Goal: Contribute content

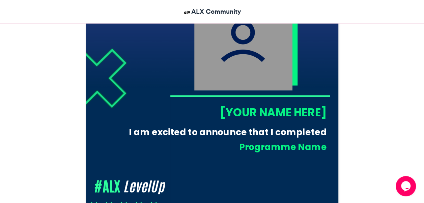
scroll to position [270, 0]
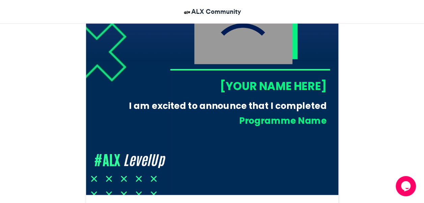
click at [238, 89] on div "[YOUR NAME HERE]" at bounding box center [248, 86] width 156 height 16
click at [234, 88] on div "[YOUR NAME HERE]" at bounding box center [248, 86] width 156 height 16
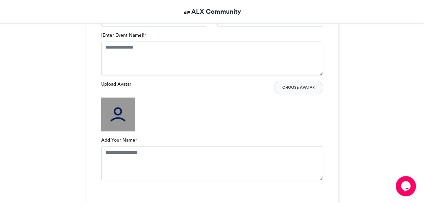
scroll to position [506, 0]
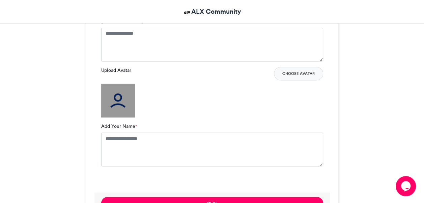
click at [116, 99] on img at bounding box center [118, 101] width 34 height 34
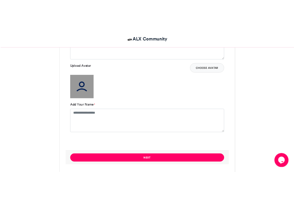
scroll to position [486, 0]
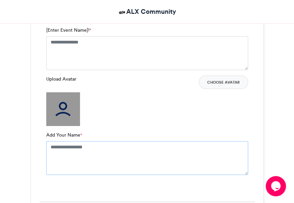
click at [69, 146] on textarea "Add Your Name *" at bounding box center [147, 158] width 202 height 34
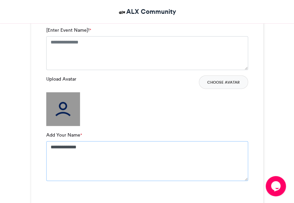
click at [69, 147] on textarea "**********" at bounding box center [147, 161] width 202 height 40
type textarea "**********"
click at [161, 121] on div "Upload Avatar Choose Avatar" at bounding box center [147, 101] width 202 height 51
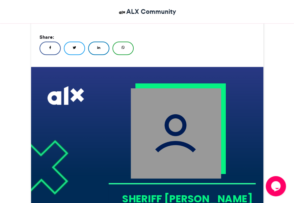
scroll to position [169, 0]
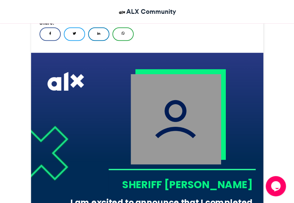
click at [200, 94] on img at bounding box center [176, 119] width 90 height 90
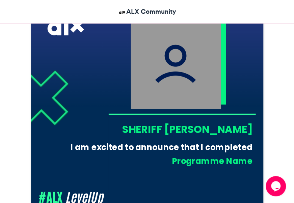
scroll to position [270, 0]
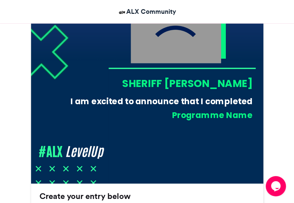
click at [203, 112] on div "Programme Name" at bounding box center [164, 114] width 178 height 11
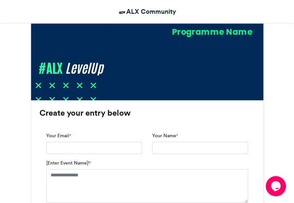
scroll to position [368, 0]
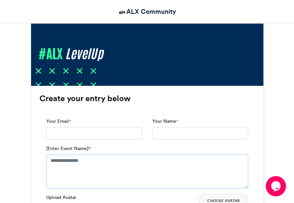
click at [118, 156] on textarea "[Enter Event Name]! *" at bounding box center [147, 171] width 202 height 34
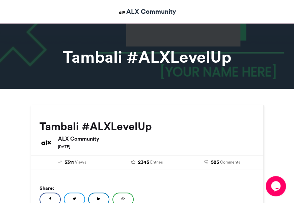
scroll to position [0, 0]
